Goal: Task Accomplishment & Management: Manage account settings

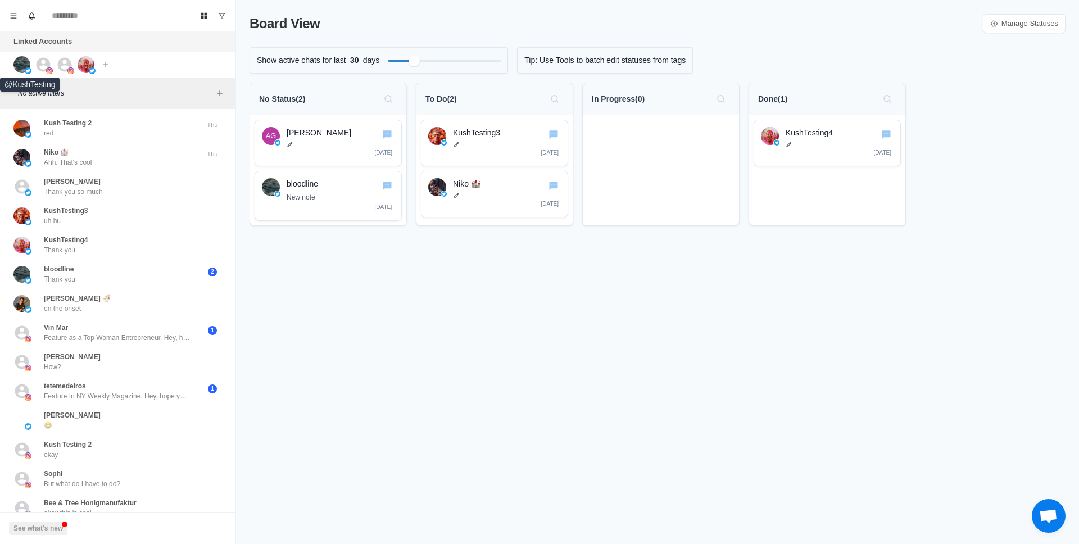
click at [27, 63] on img at bounding box center [21, 64] width 17 height 17
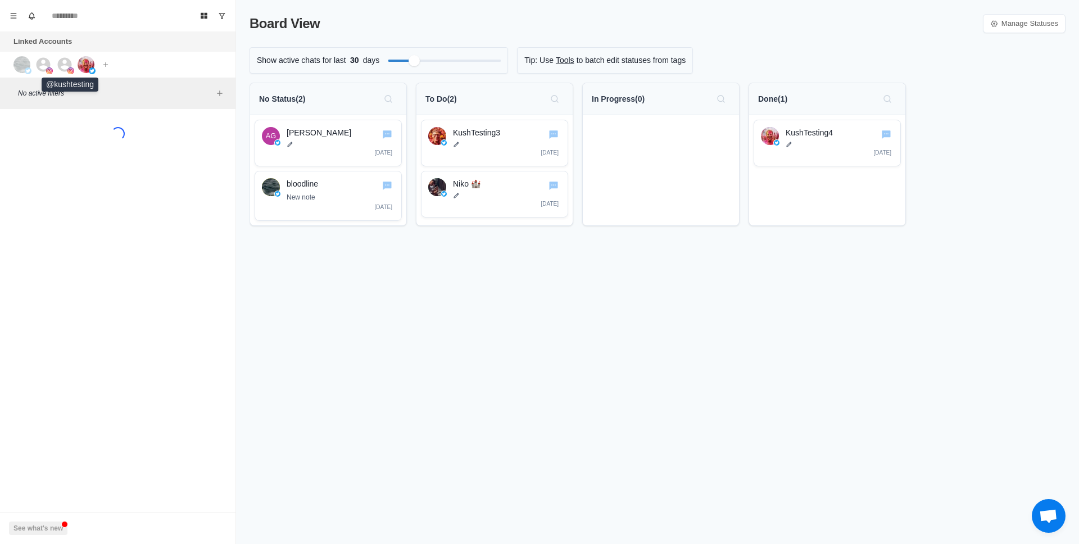
click at [62, 62] on icon at bounding box center [65, 64] width 14 height 14
click at [84, 63] on img at bounding box center [86, 64] width 17 height 17
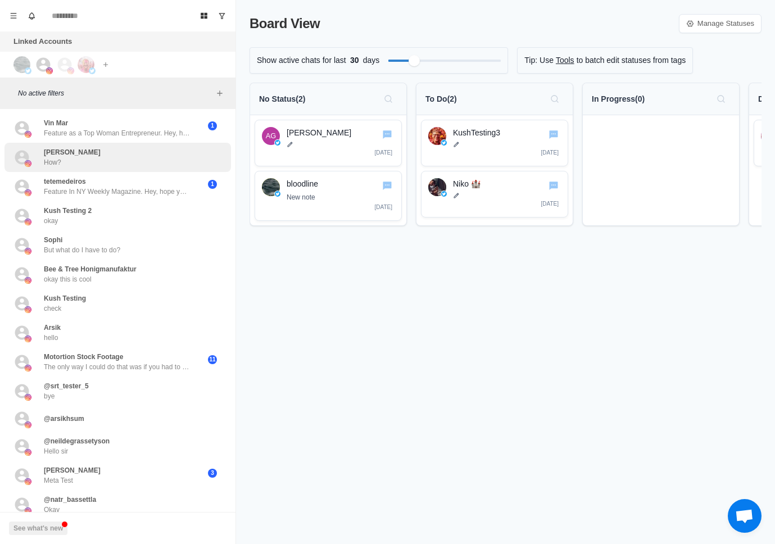
click at [133, 154] on div "Vincenzo Amodio How?" at bounding box center [105, 157] width 185 height 20
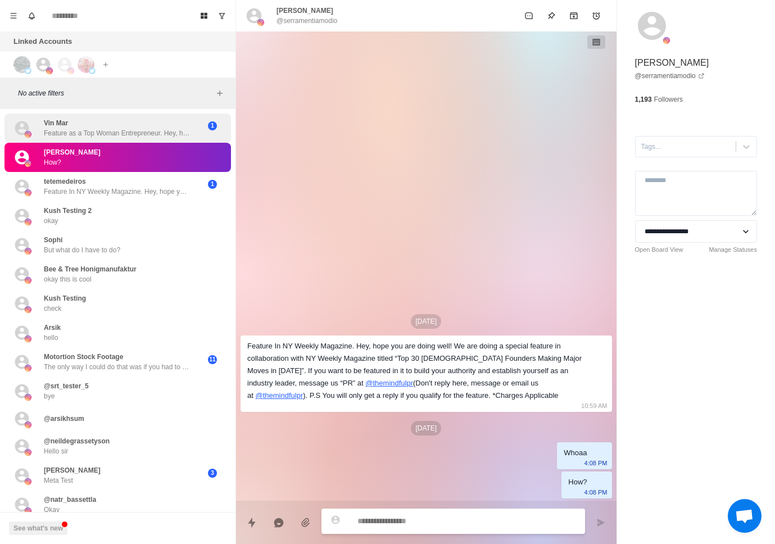
click at [134, 126] on div "Vin Mar Feature as a Top Woman Entrepreneur. Hey, hope you are doing well! We a…" at bounding box center [117, 128] width 146 height 20
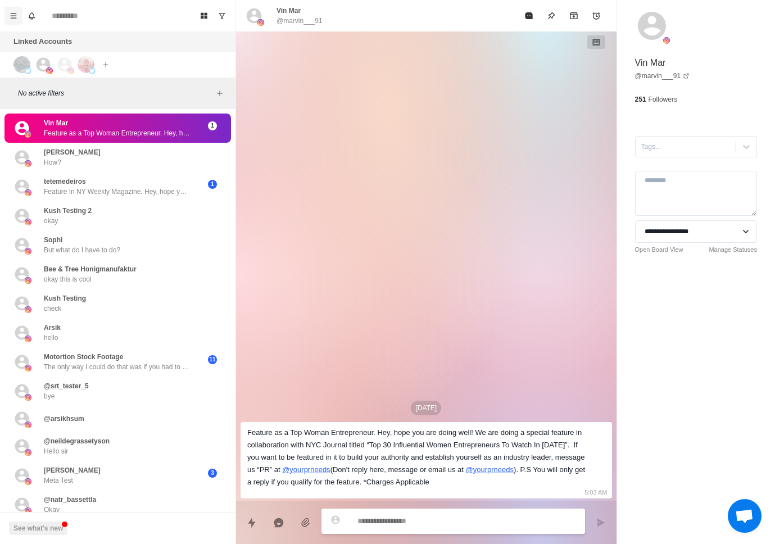
click at [8, 23] on button "Menu" at bounding box center [13, 16] width 18 height 18
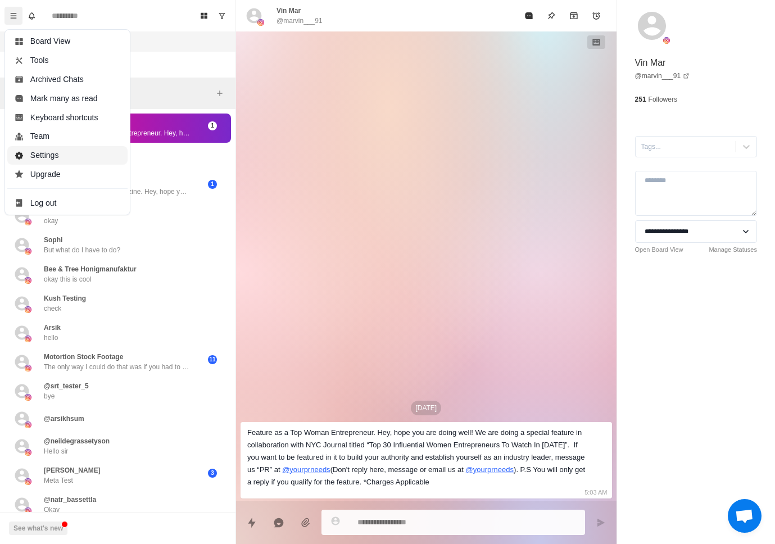
type textarea "*"
click at [52, 146] on button "Settings" at bounding box center [67, 155] width 120 height 19
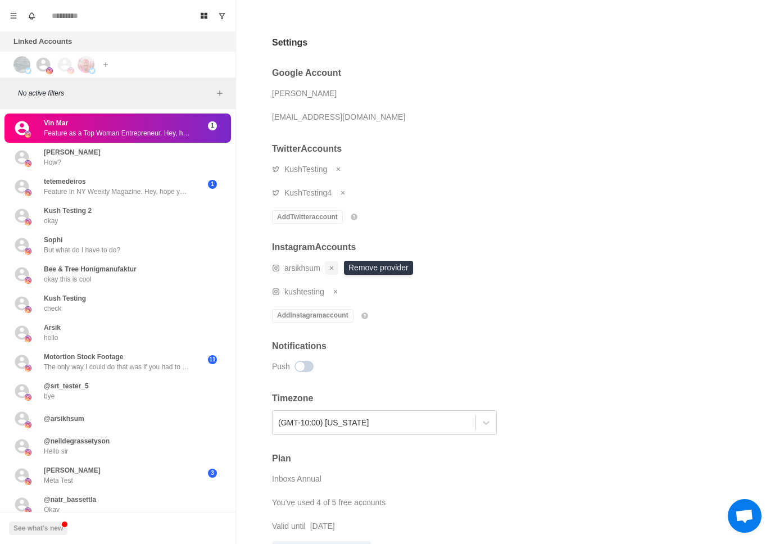
click at [333, 269] on icon "Remove account" at bounding box center [331, 268] width 7 height 7
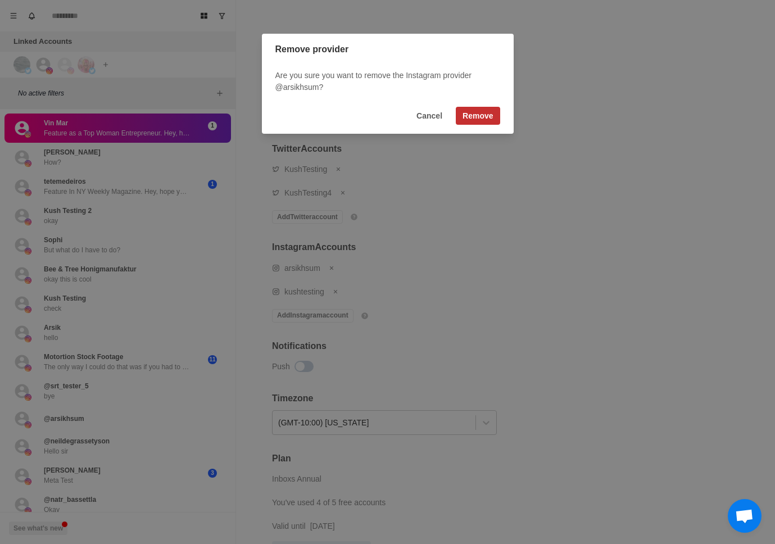
click at [480, 121] on button "Remove" at bounding box center [478, 116] width 44 height 18
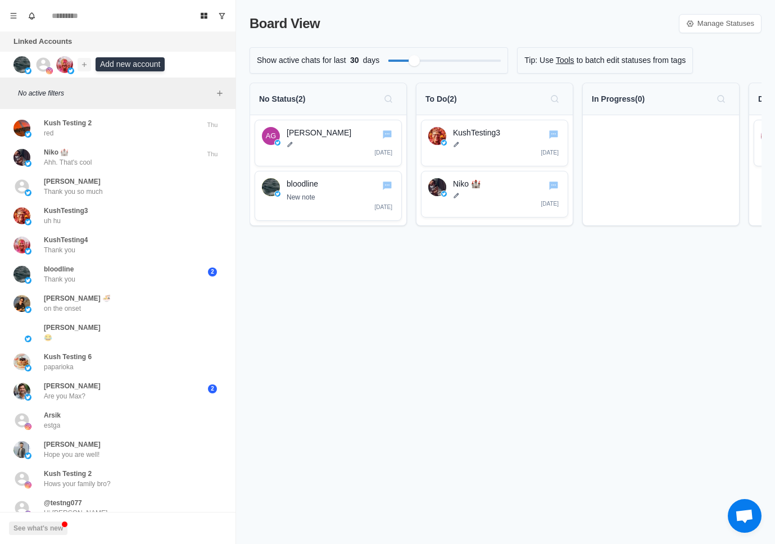
click at [86, 65] on icon "Add account" at bounding box center [84, 65] width 8 height 8
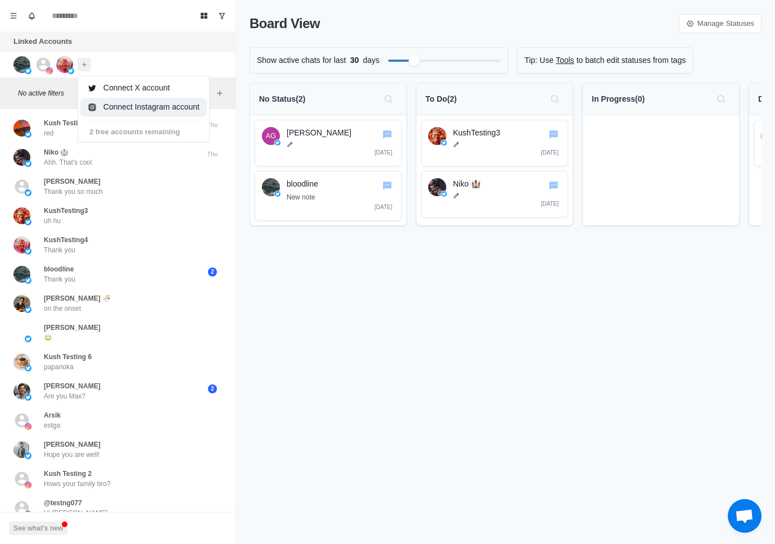
click at [142, 106] on button "Connect Instagram account" at bounding box center [143, 107] width 126 height 19
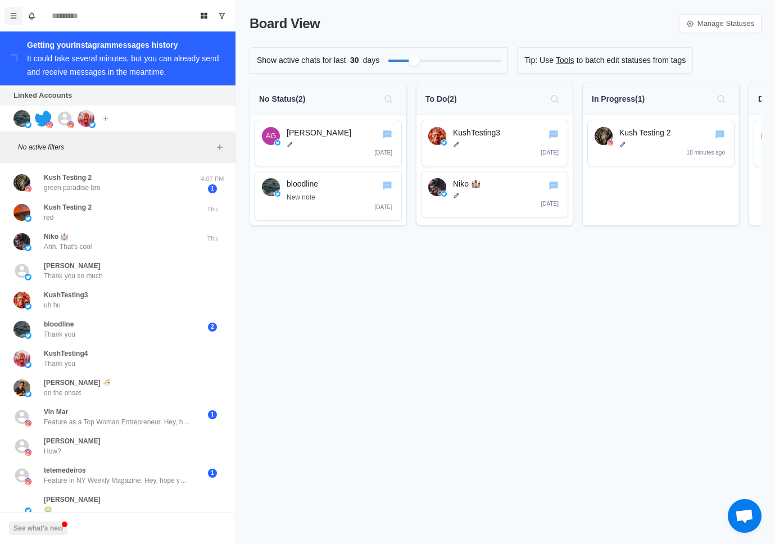
click at [10, 12] on icon "Menu" at bounding box center [14, 16] width 8 height 8
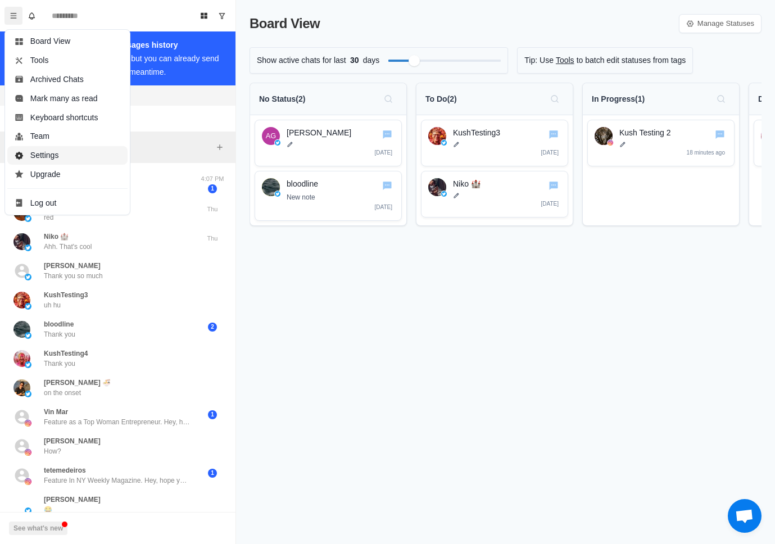
click at [59, 157] on button "Settings" at bounding box center [67, 155] width 120 height 19
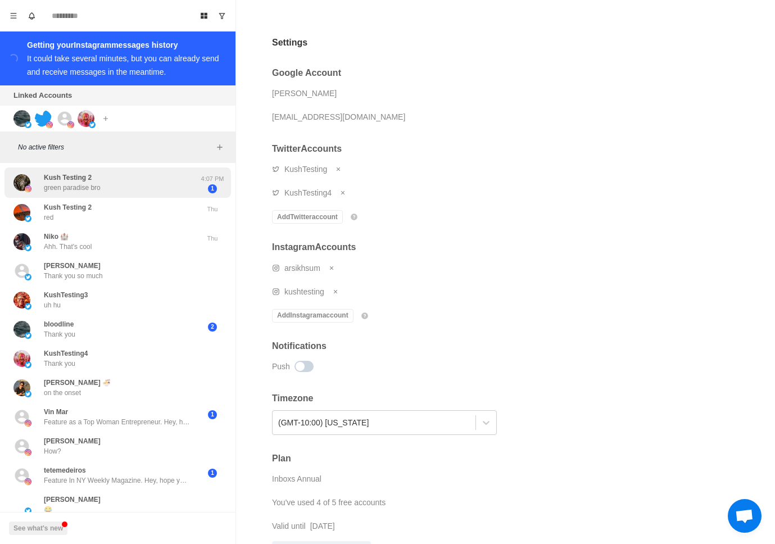
click at [158, 179] on div "Kush Testing 2 green paradise bro" at bounding box center [105, 183] width 185 height 22
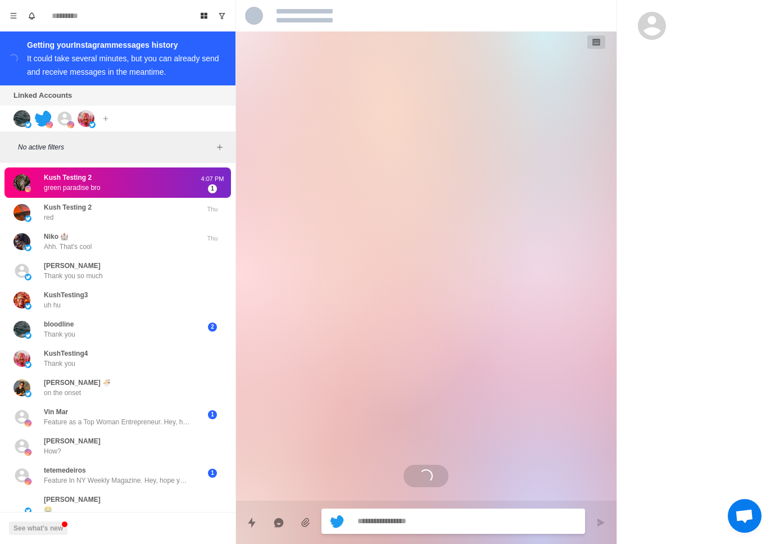
type textarea "*"
select select "**********"
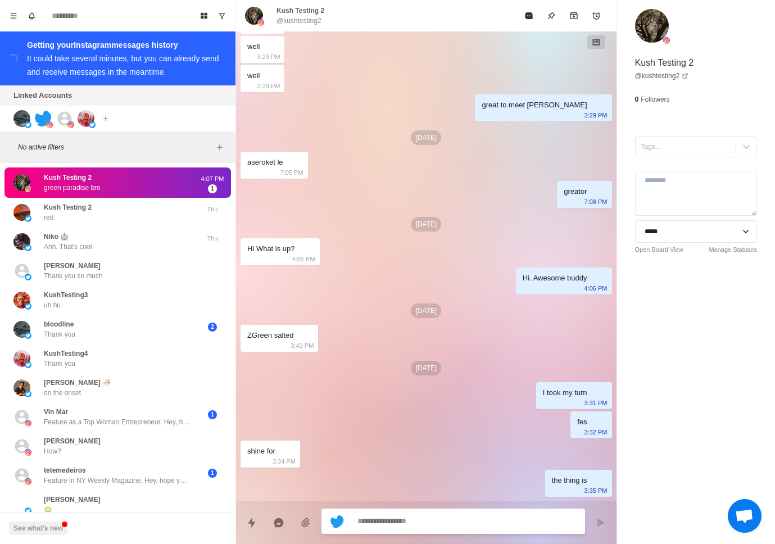
scroll to position [1978, 0]
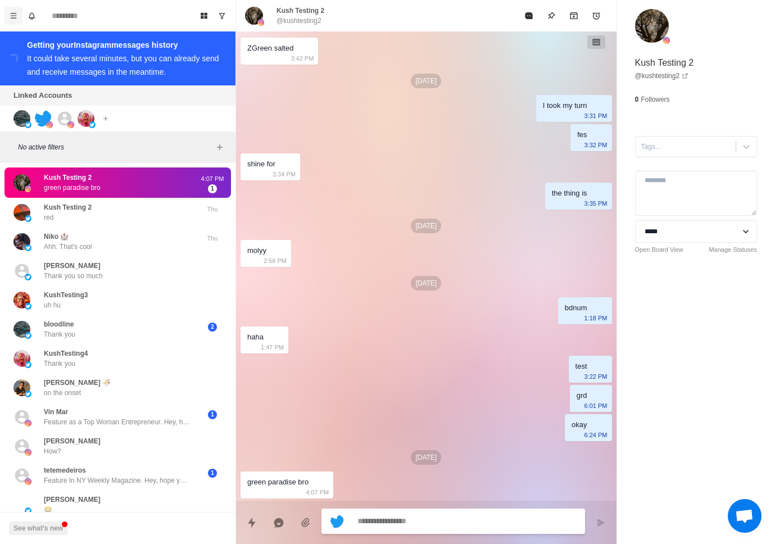
click at [12, 14] on icon "Menu" at bounding box center [14, 16] width 8 height 8
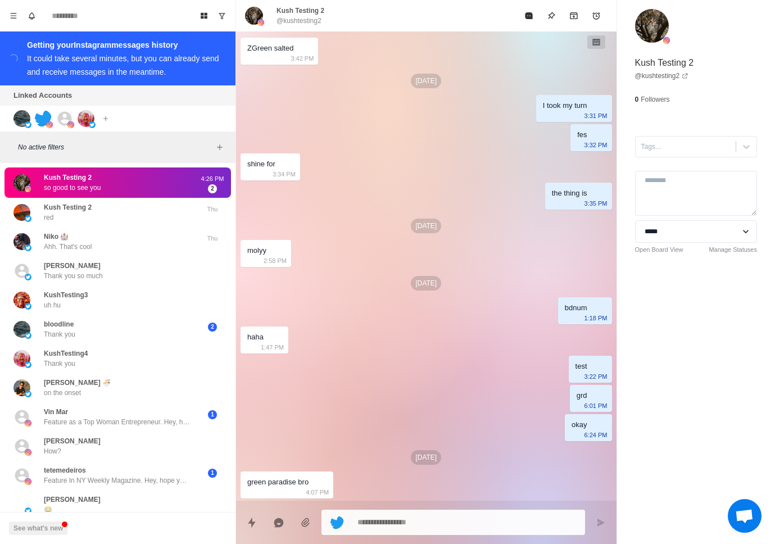
scroll to position [2007, 0]
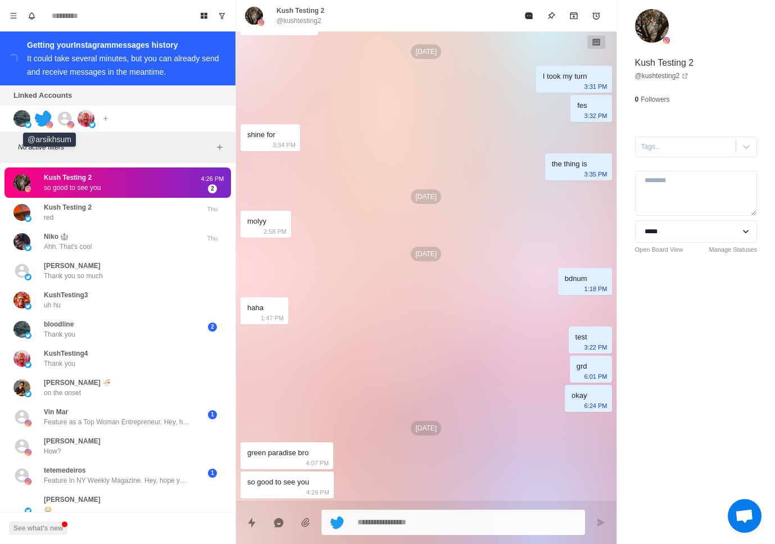
click at [44, 123] on img at bounding box center [43, 118] width 17 height 17
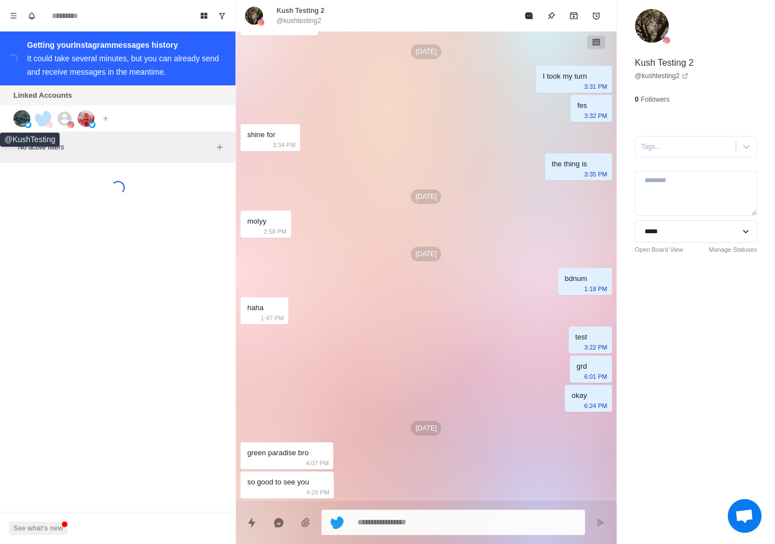
click at [20, 120] on img at bounding box center [21, 118] width 17 height 17
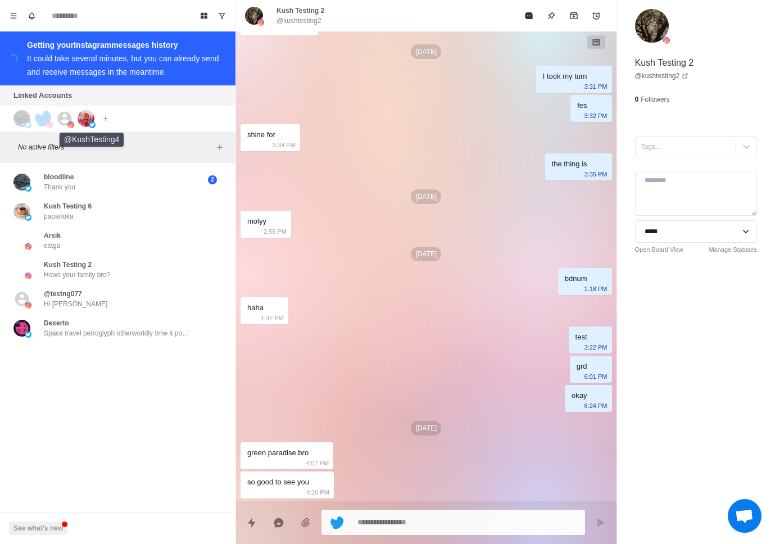
click at [80, 116] on img at bounding box center [86, 118] width 17 height 17
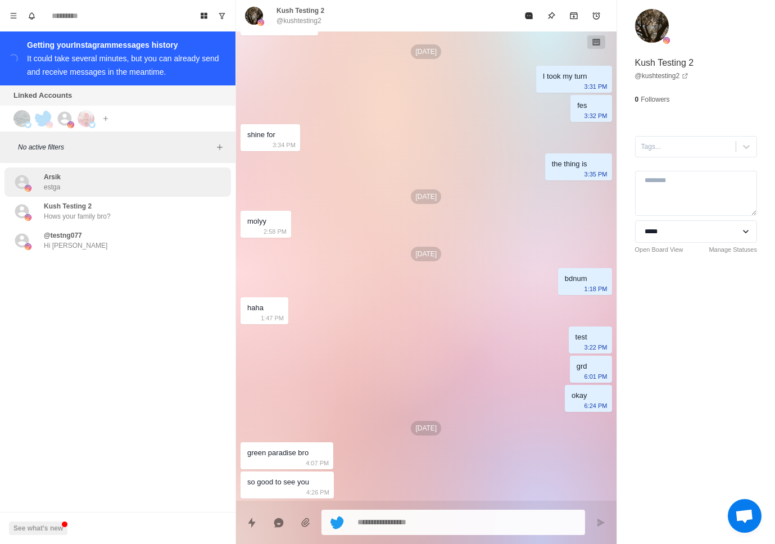
click at [70, 182] on div "Arsik estga" at bounding box center [105, 182] width 185 height 20
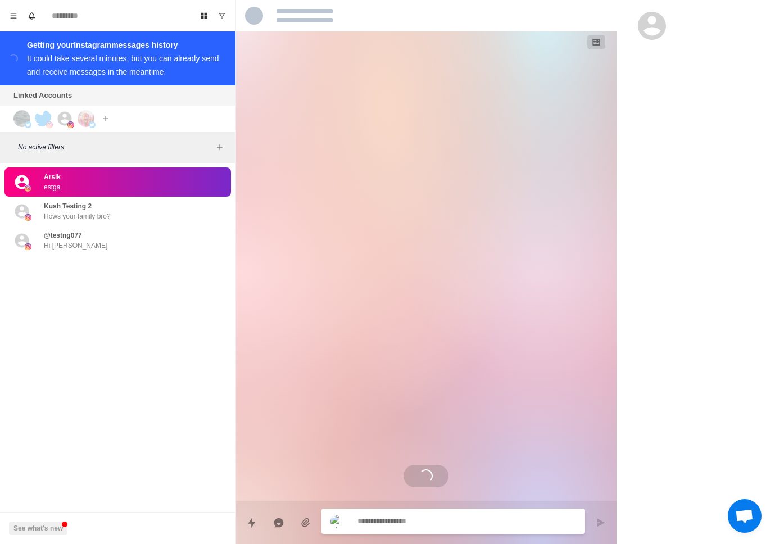
scroll to position [0, 0]
type textarea "*"
select select "**********"
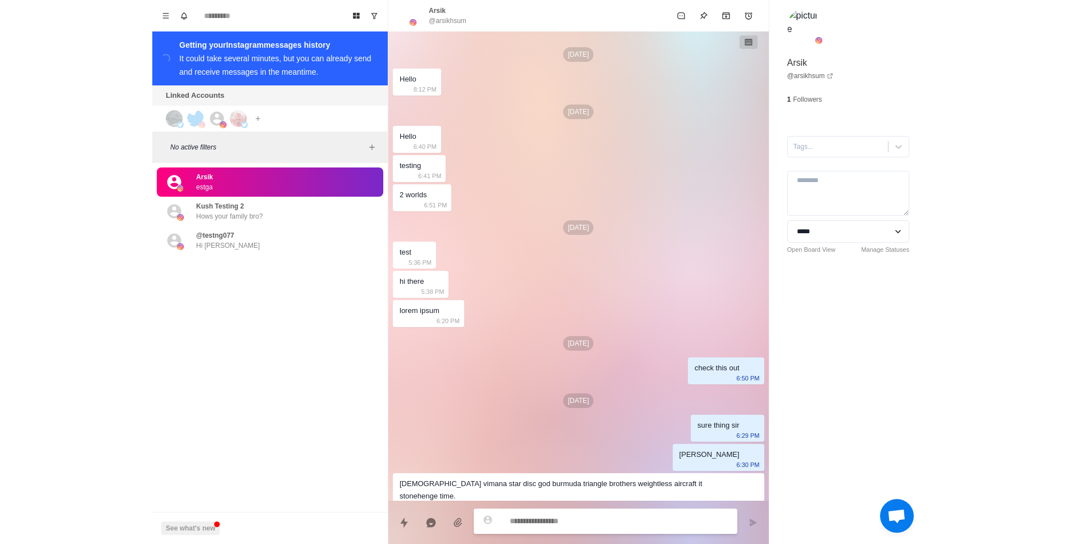
scroll to position [1165, 0]
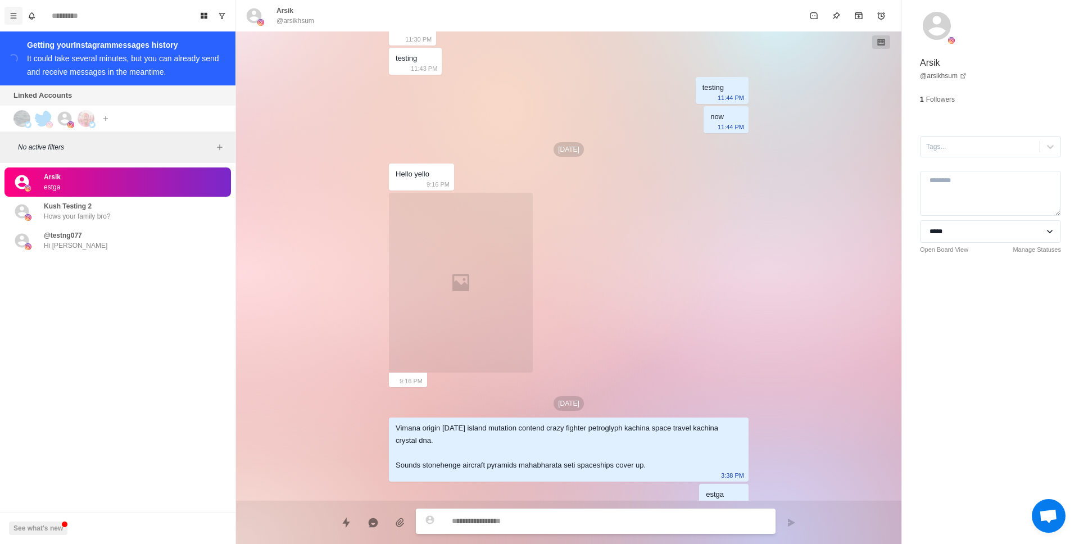
type textarea "*"
click at [4, 16] on button "Menu" at bounding box center [13, 16] width 18 height 18
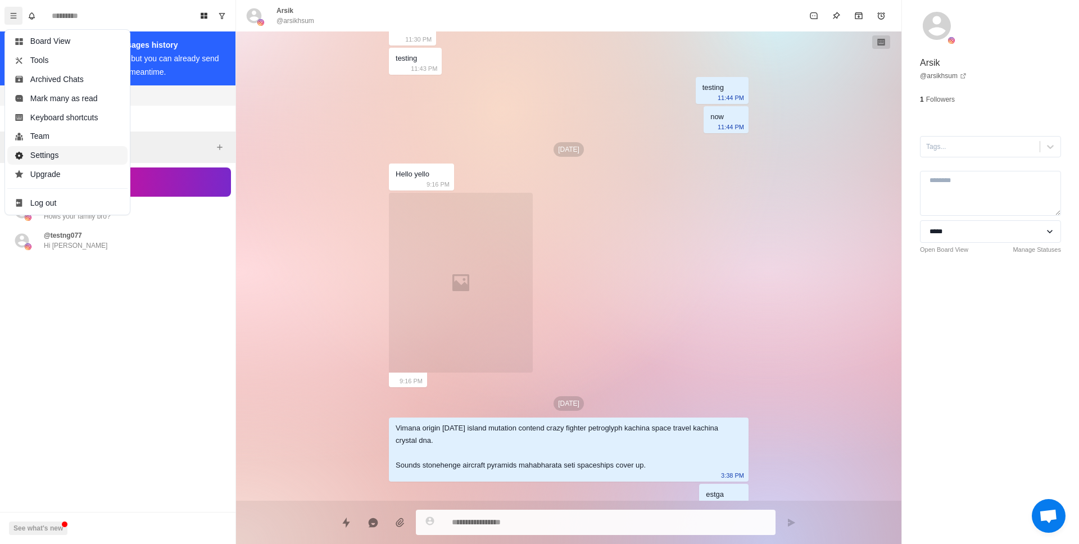
click at [52, 163] on button "Settings" at bounding box center [67, 155] width 120 height 19
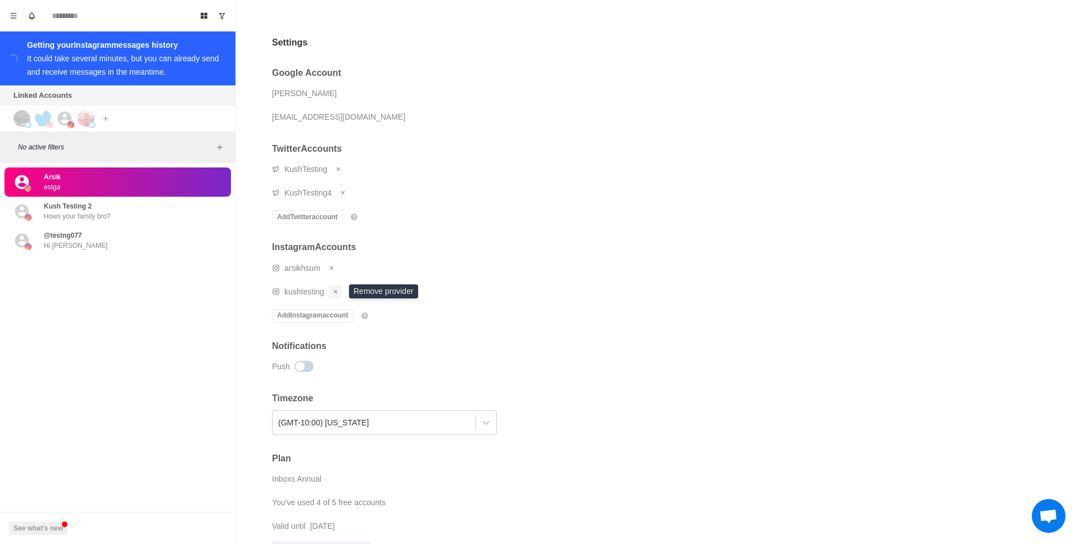
click at [339, 291] on icon "Remove account" at bounding box center [335, 291] width 7 height 7
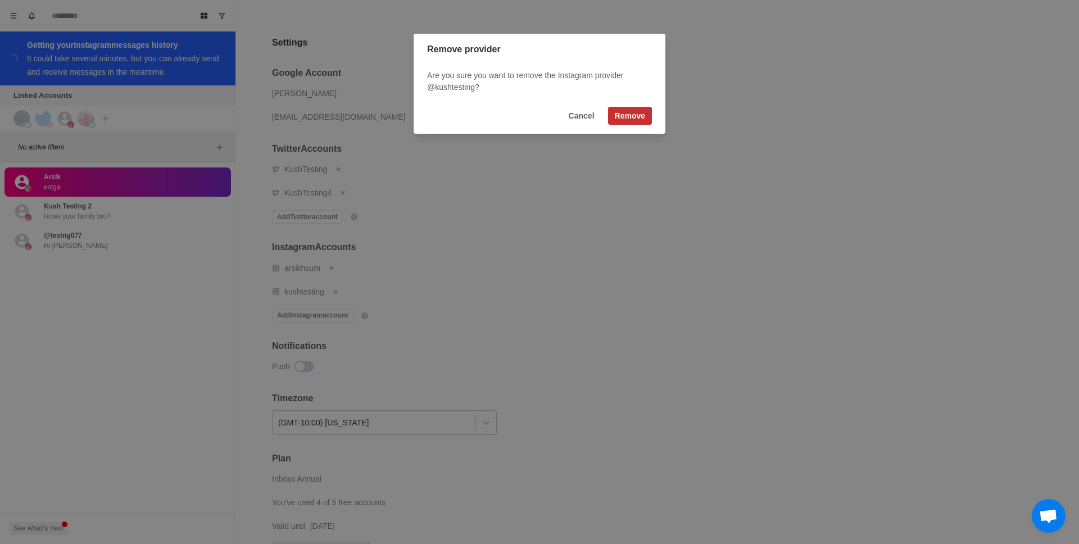
click at [617, 119] on button "Remove" at bounding box center [630, 116] width 44 height 18
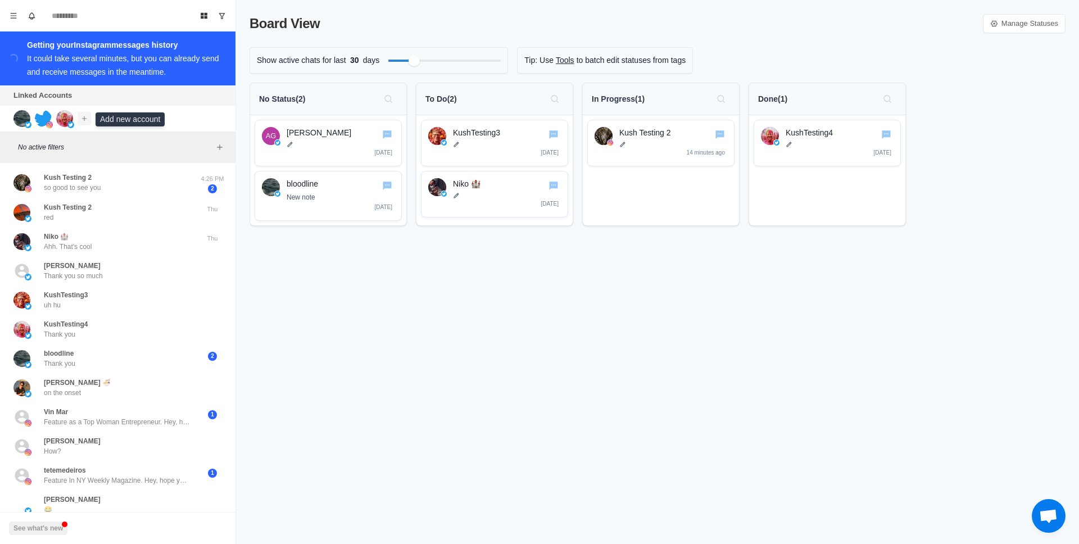
click at [84, 119] on icon "Add account" at bounding box center [84, 119] width 8 height 8
click at [136, 166] on button "Connect Instagram account" at bounding box center [143, 162] width 126 height 19
click at [46, 118] on img at bounding box center [43, 118] width 17 height 17
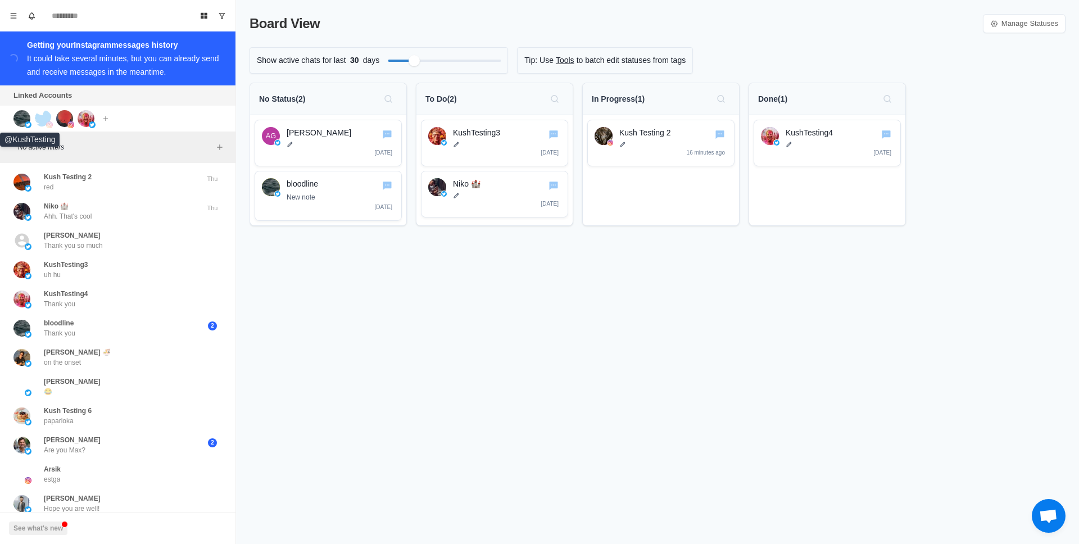
click at [24, 118] on img at bounding box center [21, 118] width 17 height 17
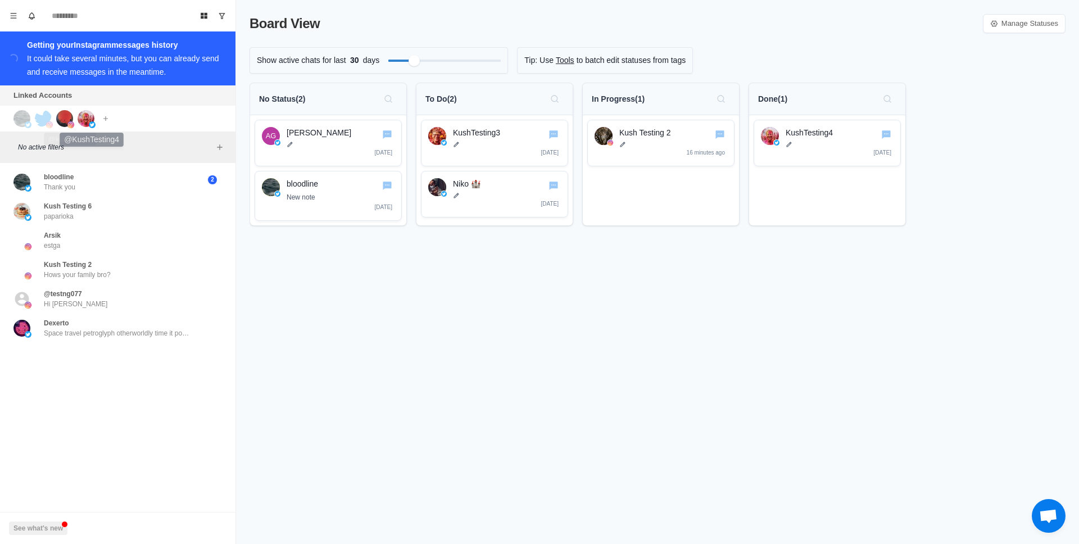
click at [92, 118] on img at bounding box center [86, 118] width 17 height 17
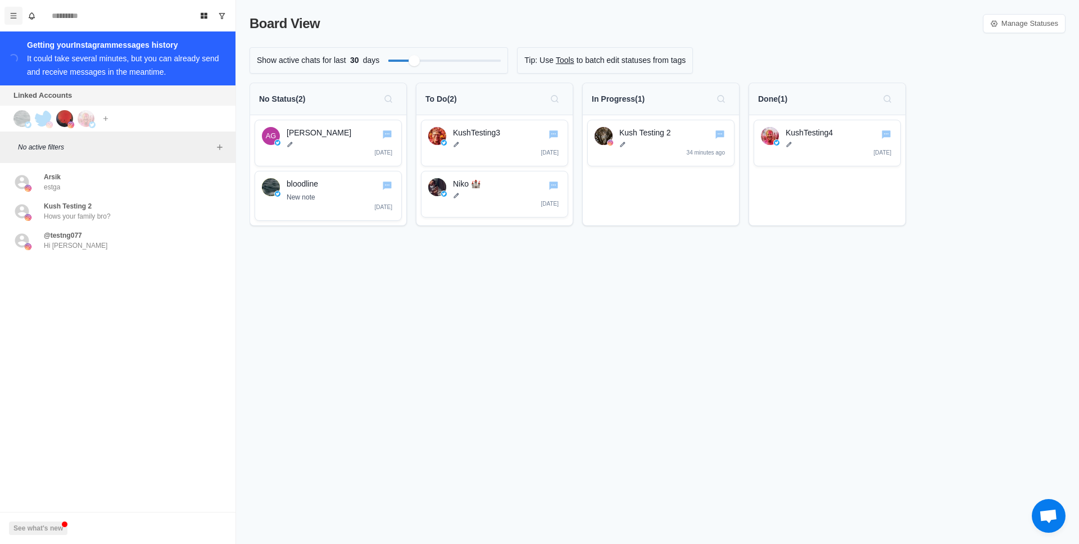
click at [11, 20] on button "Menu" at bounding box center [13, 16] width 18 height 18
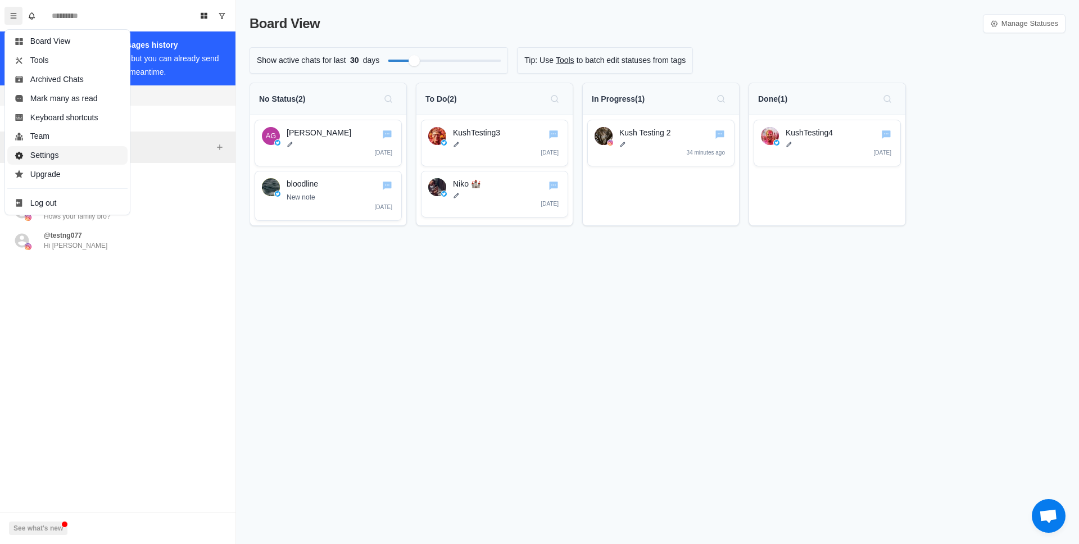
click at [57, 148] on button "Settings" at bounding box center [67, 155] width 120 height 19
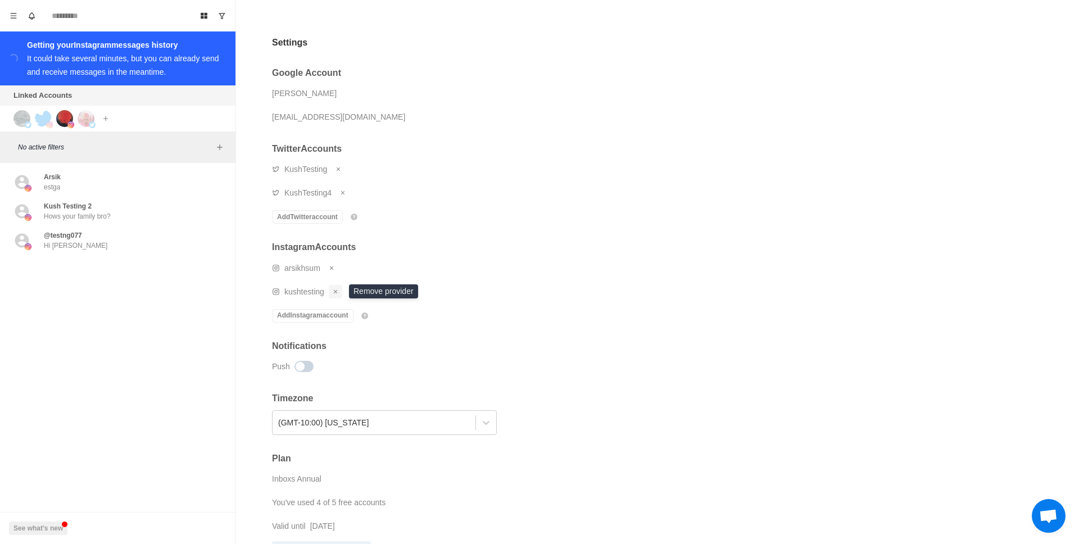
click at [337, 295] on icon "Remove account" at bounding box center [335, 291] width 7 height 7
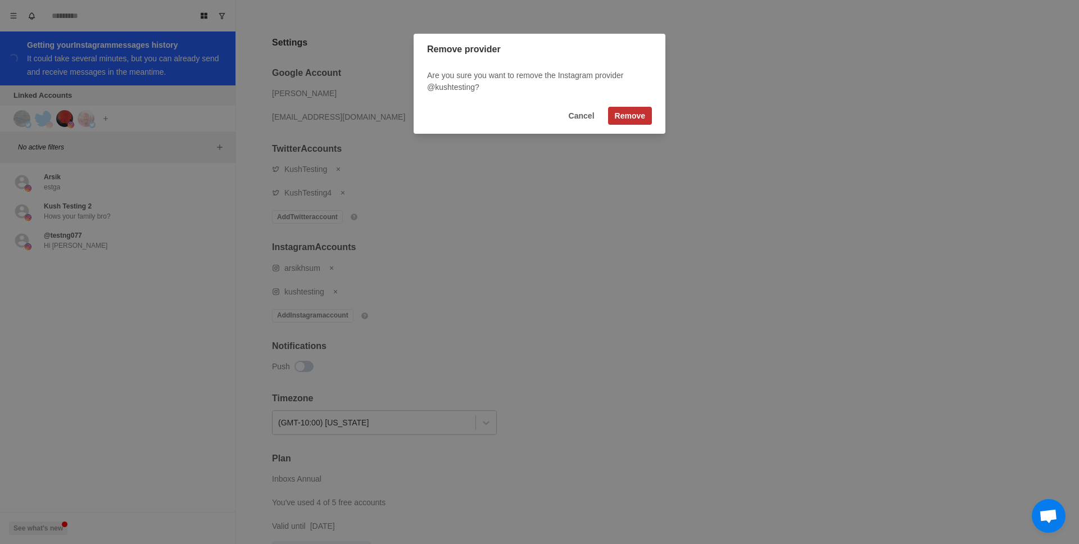
click at [613, 116] on button "Remove" at bounding box center [630, 116] width 44 height 18
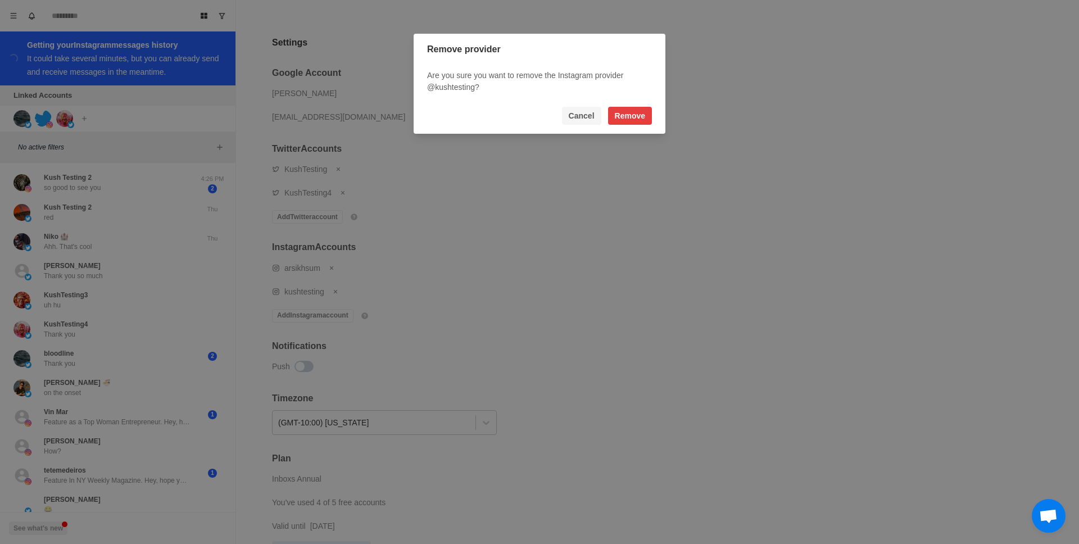
click at [586, 120] on button "Cancel" at bounding box center [581, 116] width 39 height 18
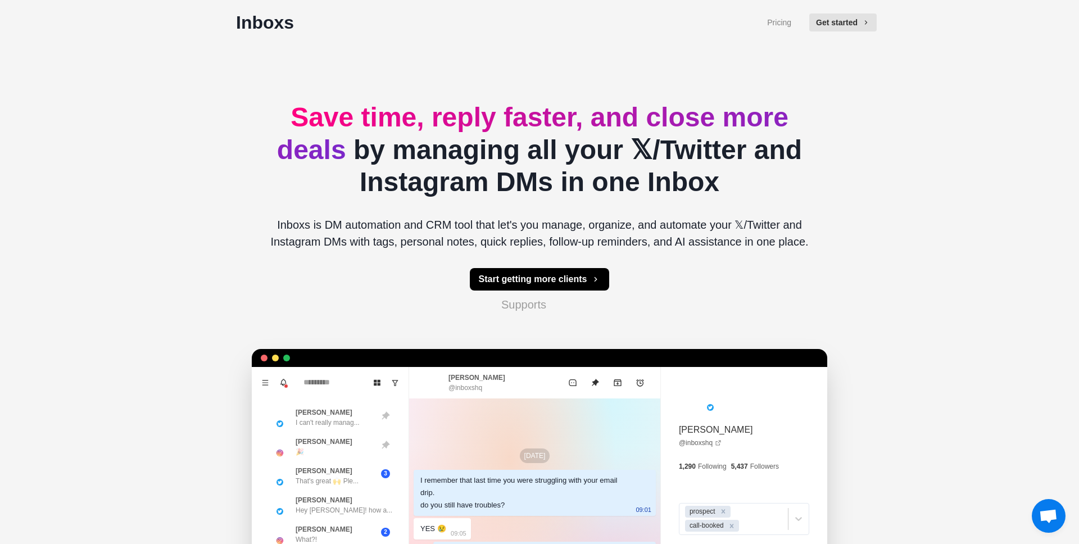
type textarea "*"
click at [830, 25] on button "Get started" at bounding box center [842, 22] width 67 height 18
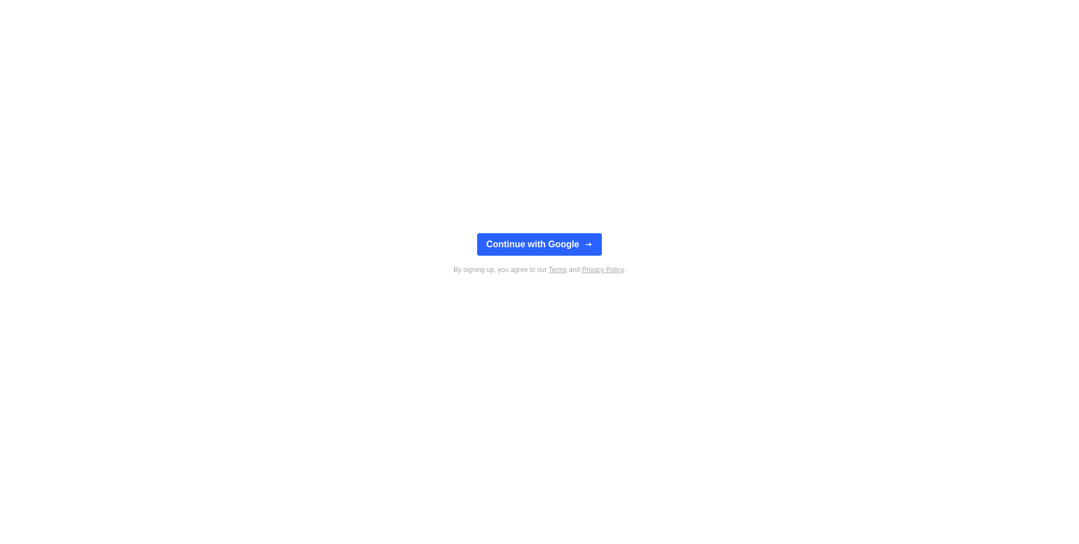
click at [570, 237] on button "Continue with Google" at bounding box center [539, 244] width 124 height 22
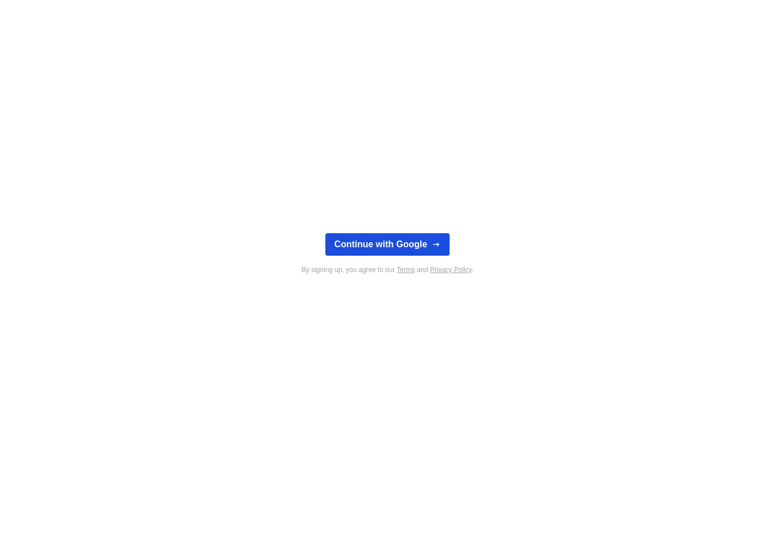
click at [353, 238] on button "Continue with Google" at bounding box center [387, 244] width 124 height 22
